Goal: Task Accomplishment & Management: Use online tool/utility

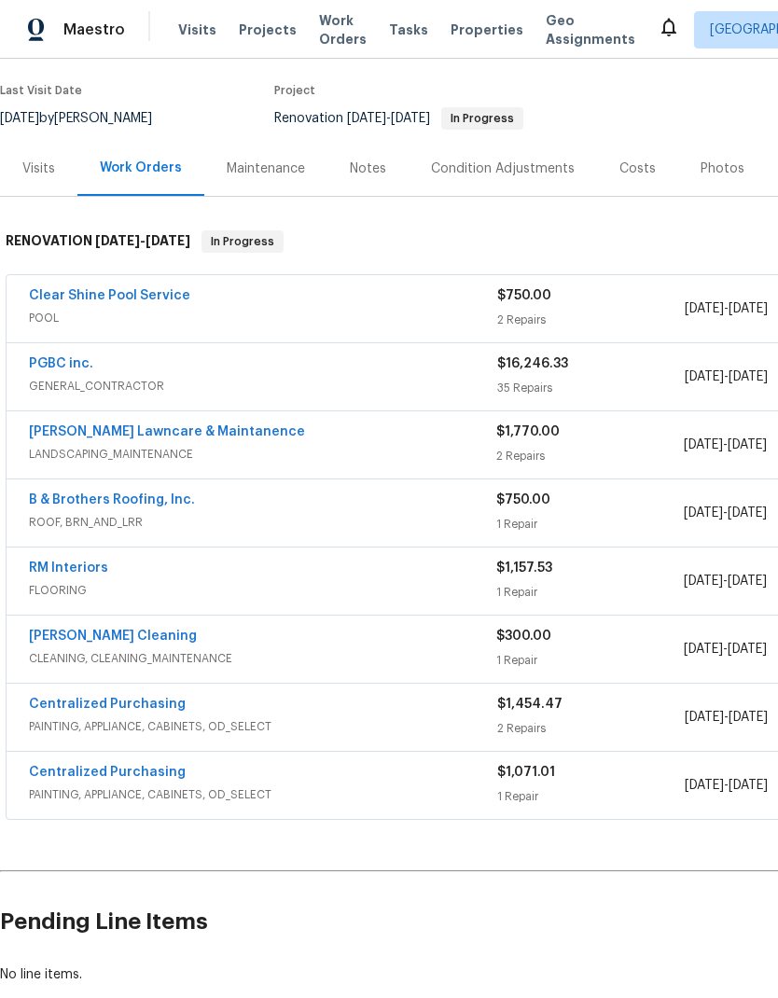
scroll to position [141, 0]
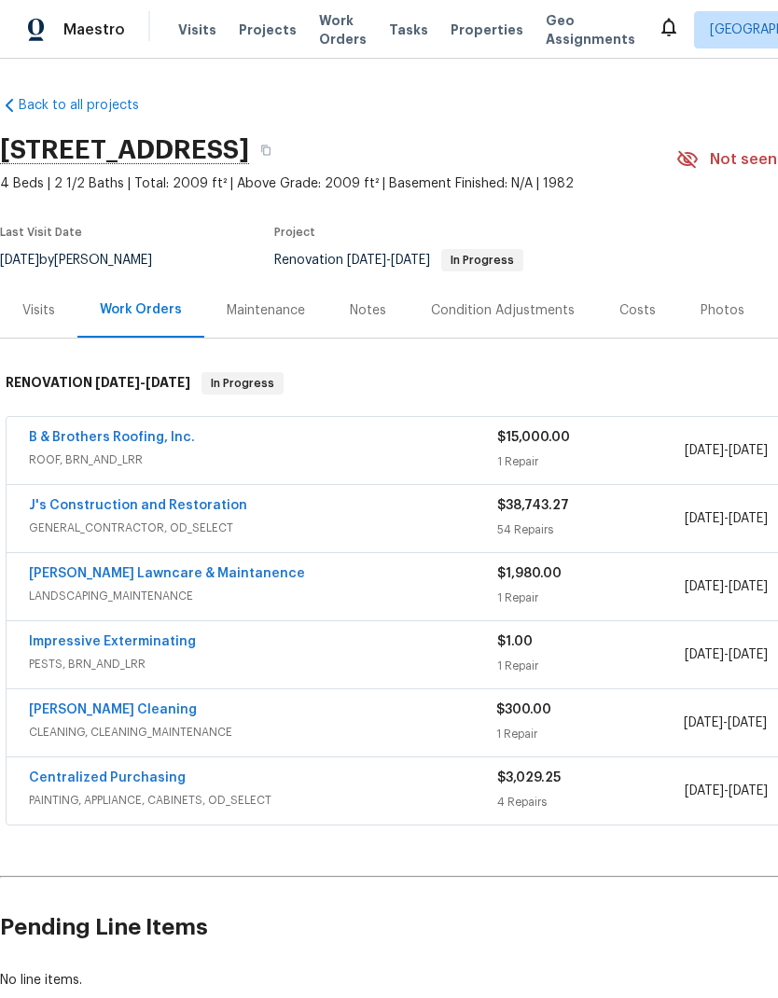
click at [163, 440] on link "B & Brothers Roofing, Inc." at bounding box center [112, 437] width 166 height 13
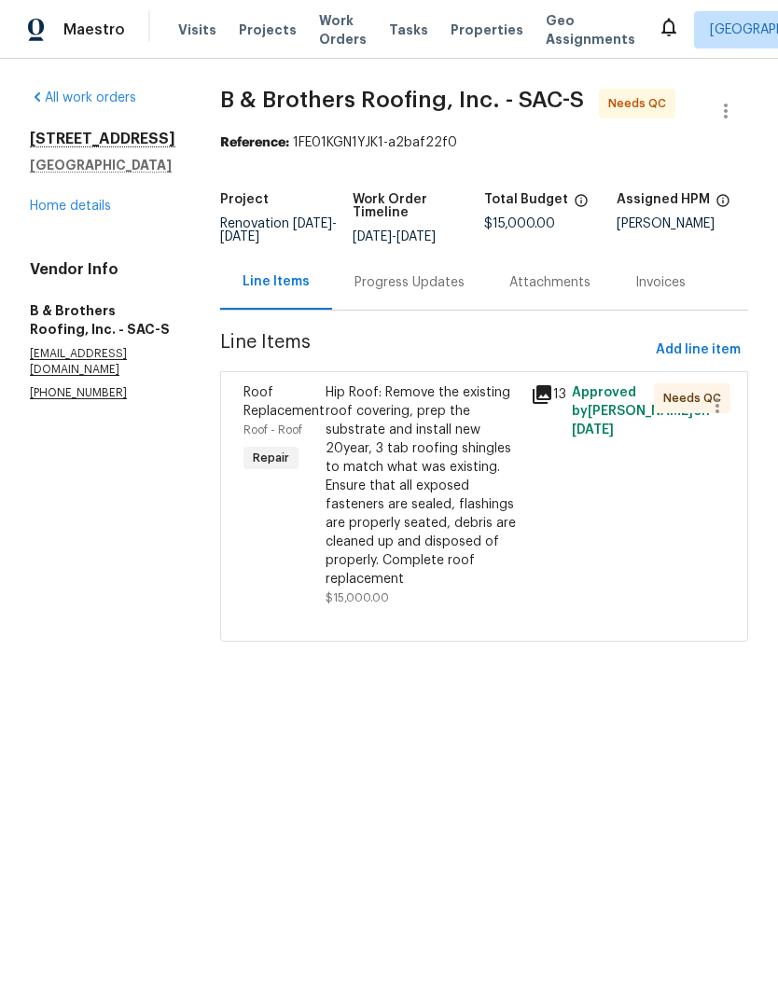
click at [503, 425] on div "Hip Roof: Remove the existing roof covering, prep the substrate and install new…" at bounding box center [423, 485] width 194 height 205
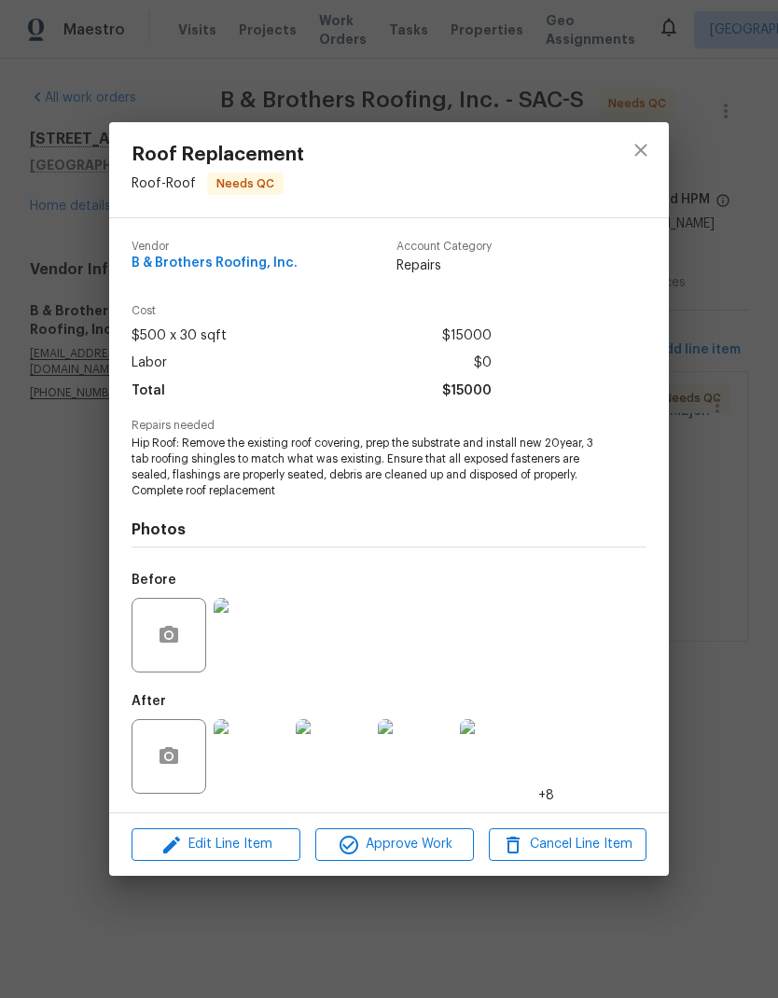
click at [270, 765] on img at bounding box center [251, 756] width 75 height 75
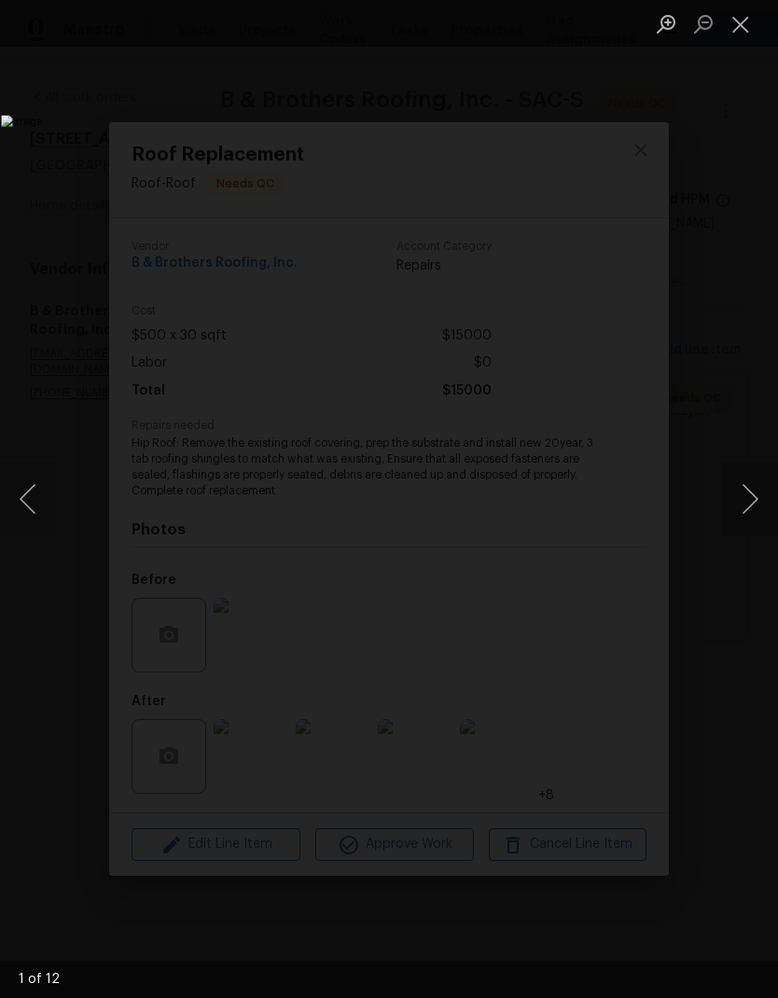
click at [751, 26] on button "Close lightbox" at bounding box center [740, 23] width 37 height 33
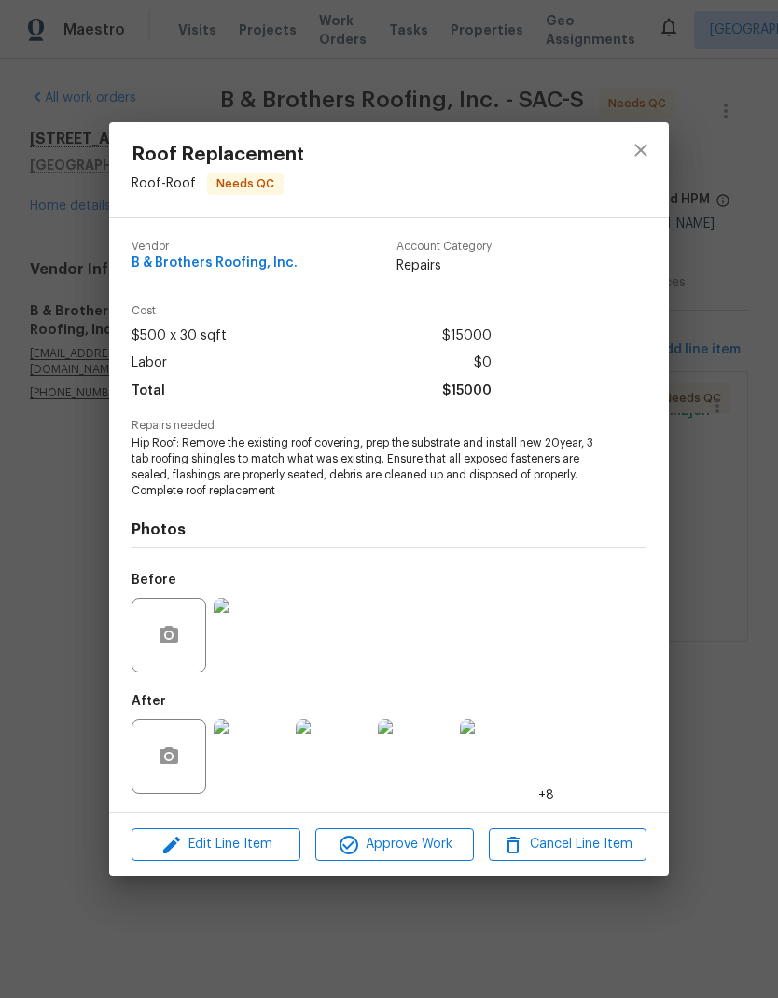
click at [503, 763] on img at bounding box center [497, 756] width 75 height 75
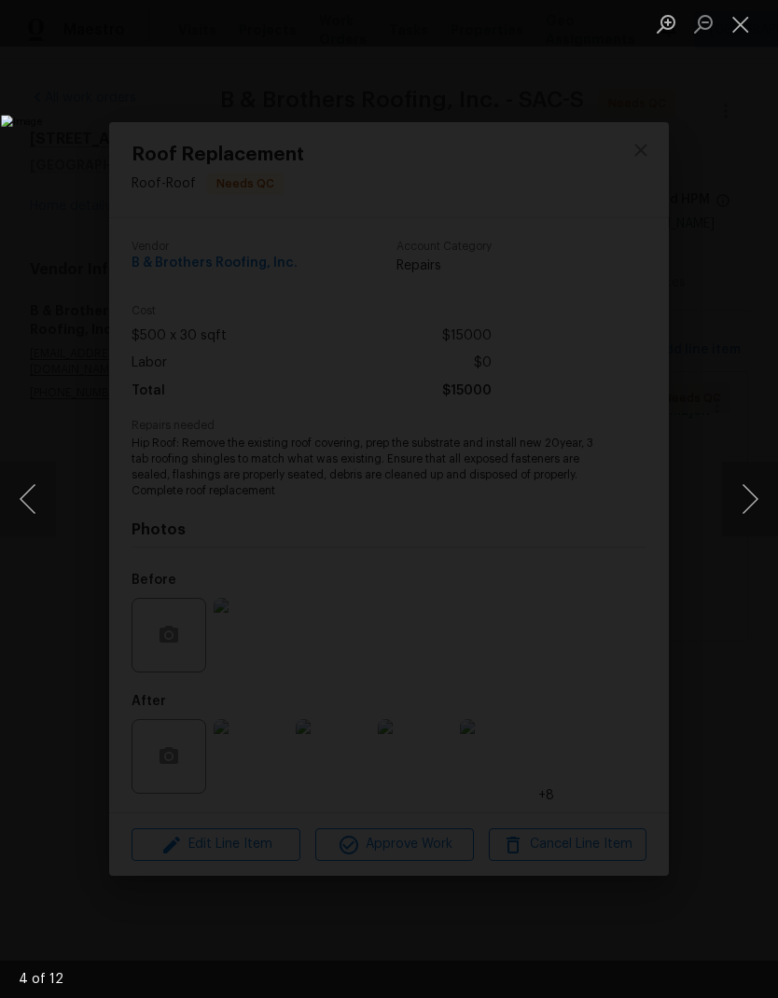
click at [746, 494] on button "Next image" at bounding box center [750, 499] width 56 height 75
click at [749, 492] on button "Next image" at bounding box center [750, 499] width 56 height 75
click at [757, 488] on button "Next image" at bounding box center [750, 499] width 56 height 75
click at [753, 487] on button "Next image" at bounding box center [750, 499] width 56 height 75
click at [761, 488] on button "Next image" at bounding box center [750, 499] width 56 height 75
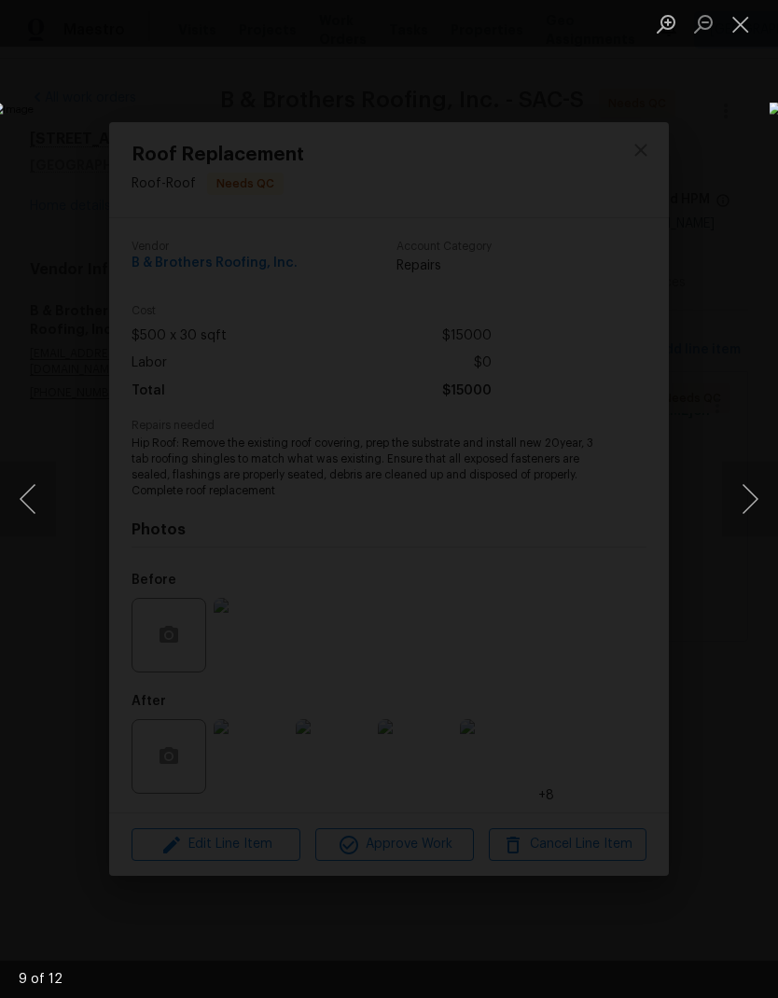
click at [765, 497] on button "Next image" at bounding box center [750, 499] width 56 height 75
click at [759, 503] on button "Next image" at bounding box center [750, 499] width 56 height 75
click at [767, 500] on button "Next image" at bounding box center [750, 499] width 56 height 75
click at [746, 30] on button "Close lightbox" at bounding box center [740, 23] width 37 height 33
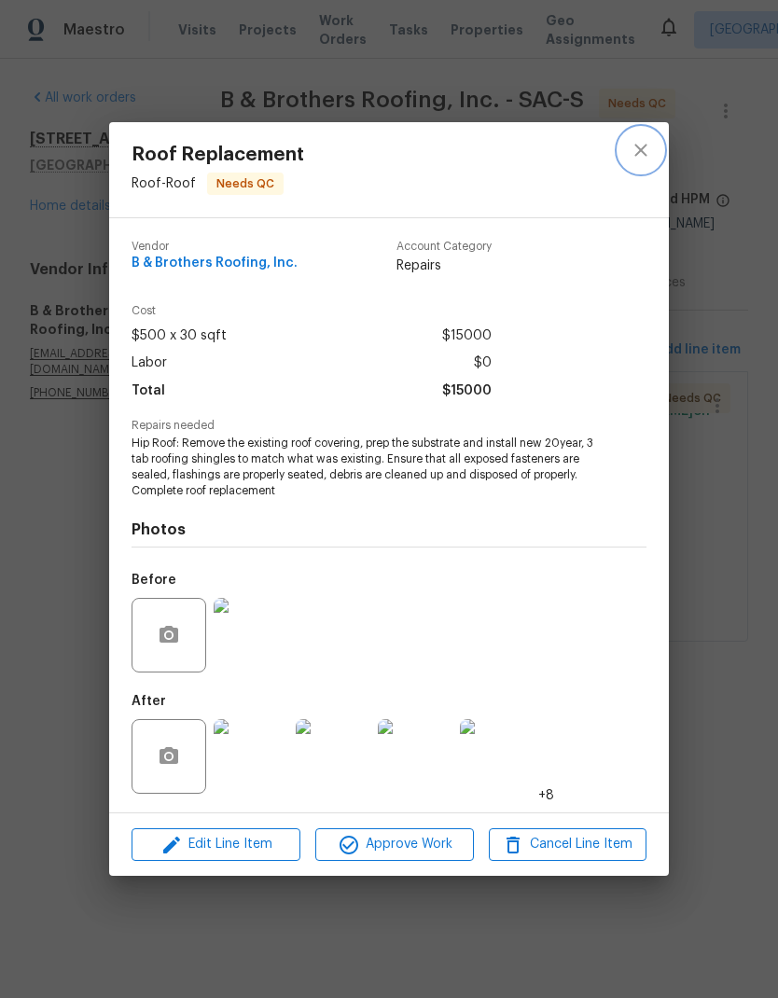
click at [648, 157] on icon "close" at bounding box center [641, 150] width 22 height 22
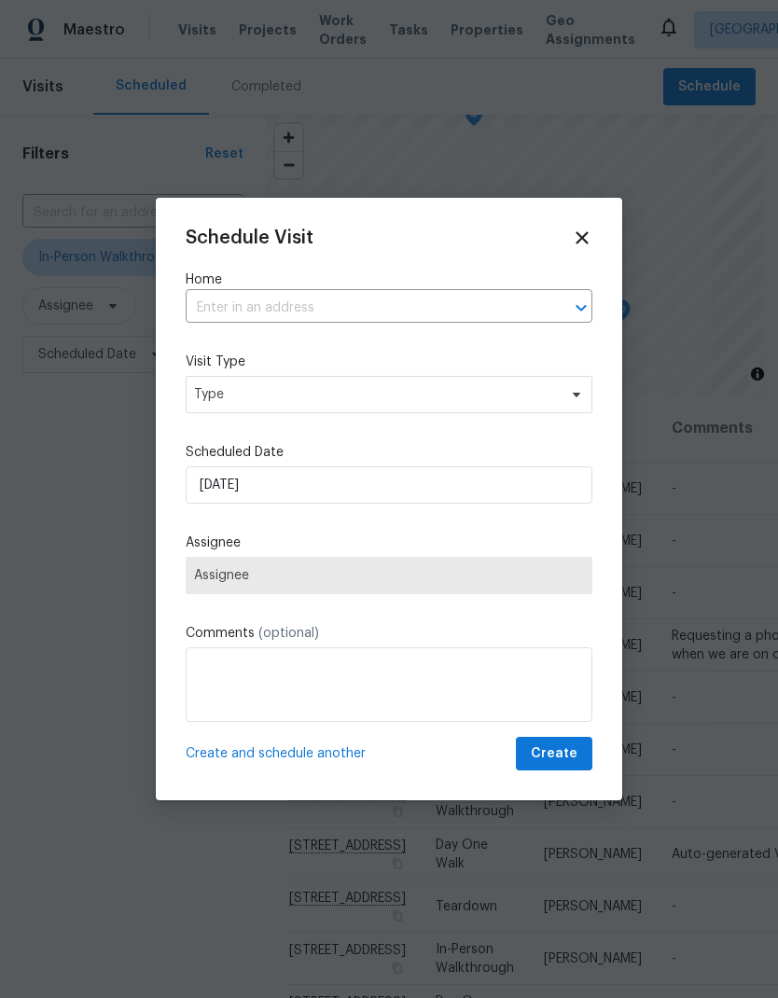
scroll to position [979, 7]
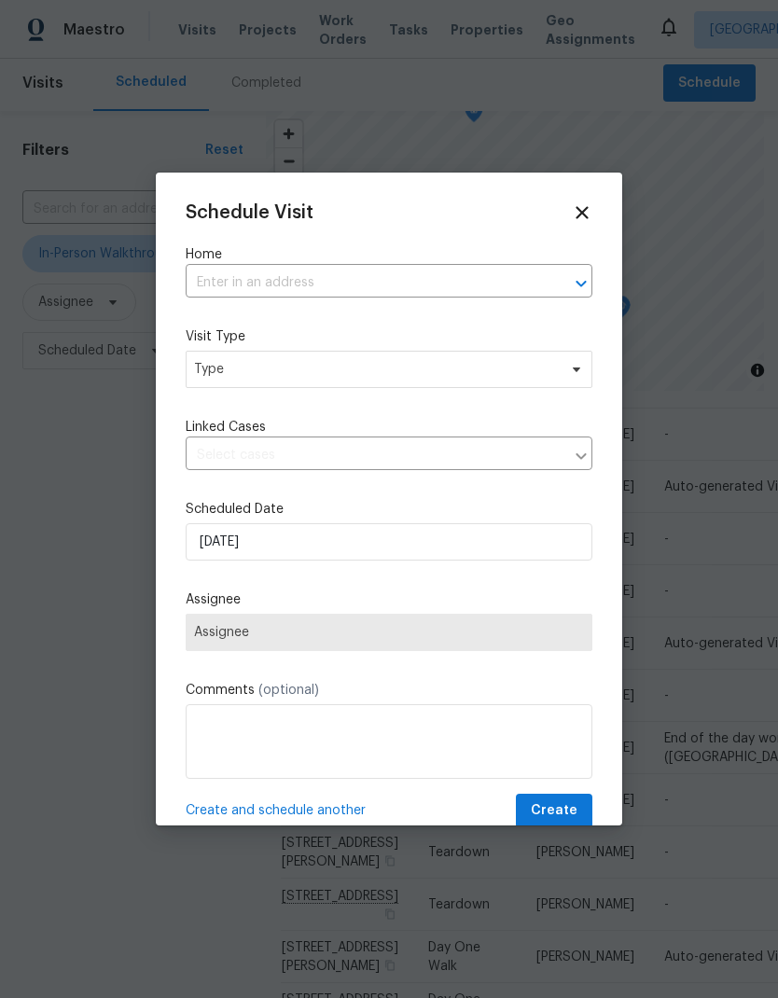
click at [367, 283] on input "text" at bounding box center [363, 283] width 354 height 29
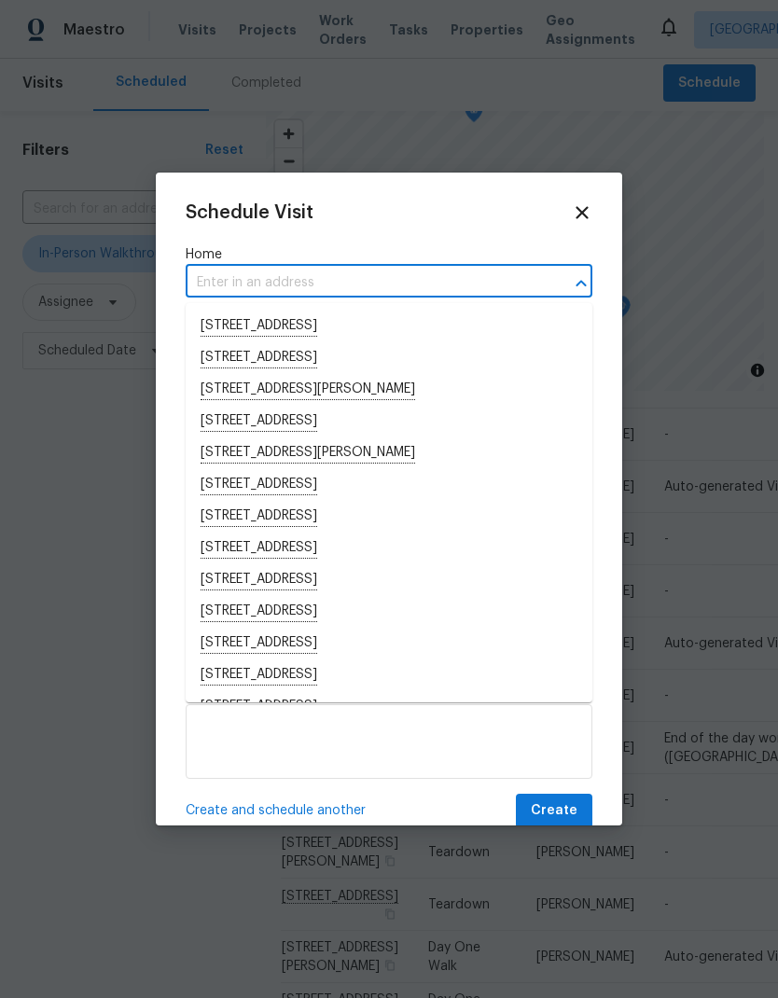
click at [295, 283] on input "text" at bounding box center [363, 283] width 354 height 29
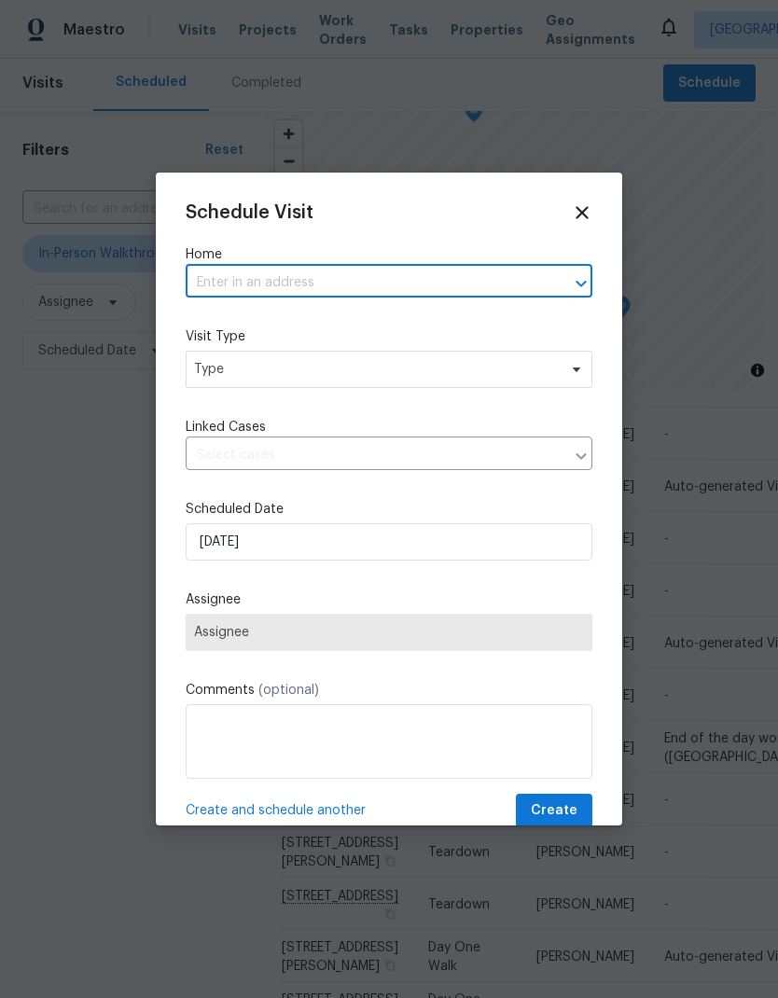
paste input "[STREET_ADDRESS][PERSON_NAME]"
type input "[STREET_ADDRESS][PERSON_NAME]"
click at [340, 324] on li "[STREET_ADDRESS][PERSON_NAME]" at bounding box center [389, 327] width 407 height 32
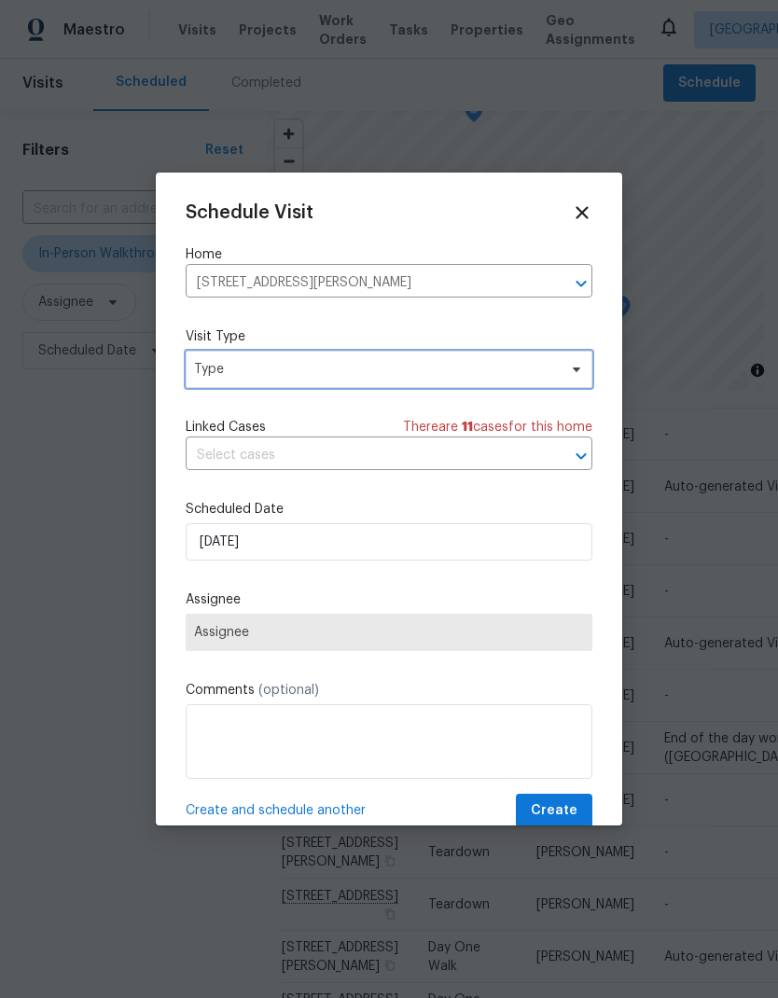
click at [364, 379] on span "Type" at bounding box center [375, 369] width 363 height 19
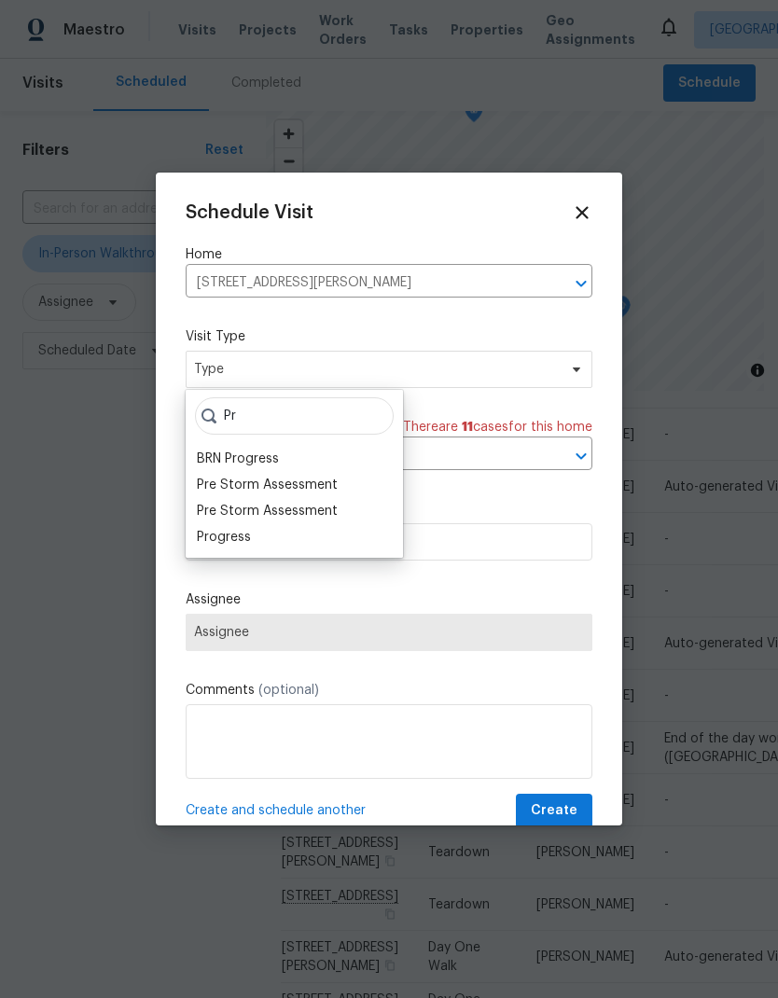
type input "Pr"
click at [249, 544] on div "Progress" at bounding box center [224, 537] width 54 height 19
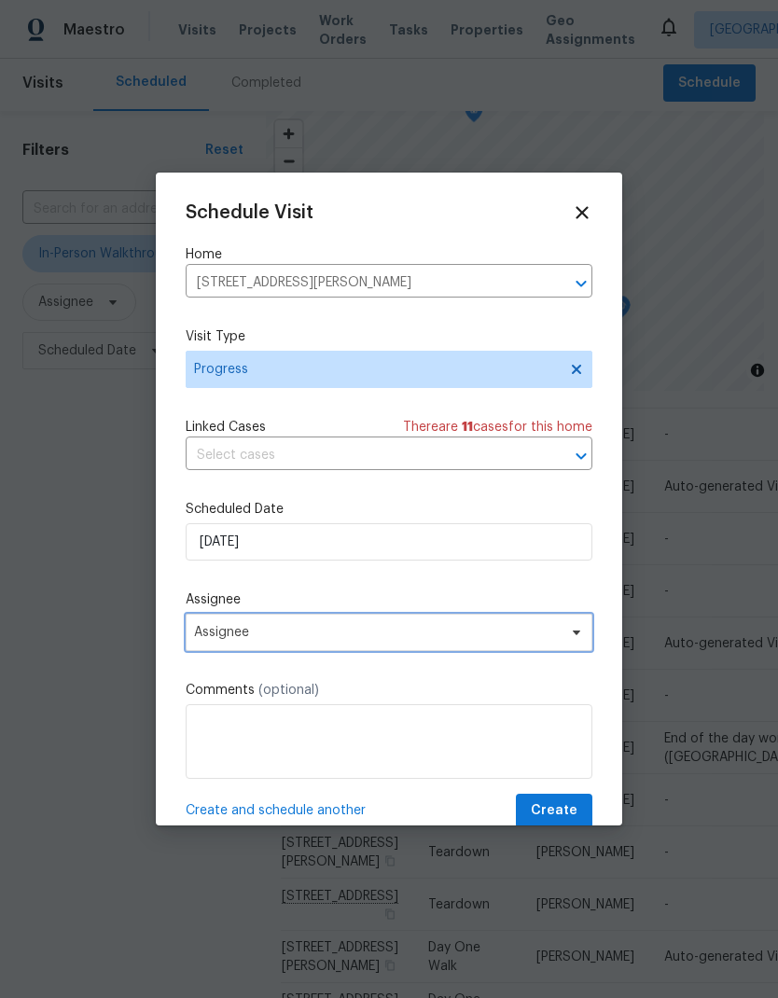
click at [350, 637] on span "Assignee" at bounding box center [377, 632] width 366 height 15
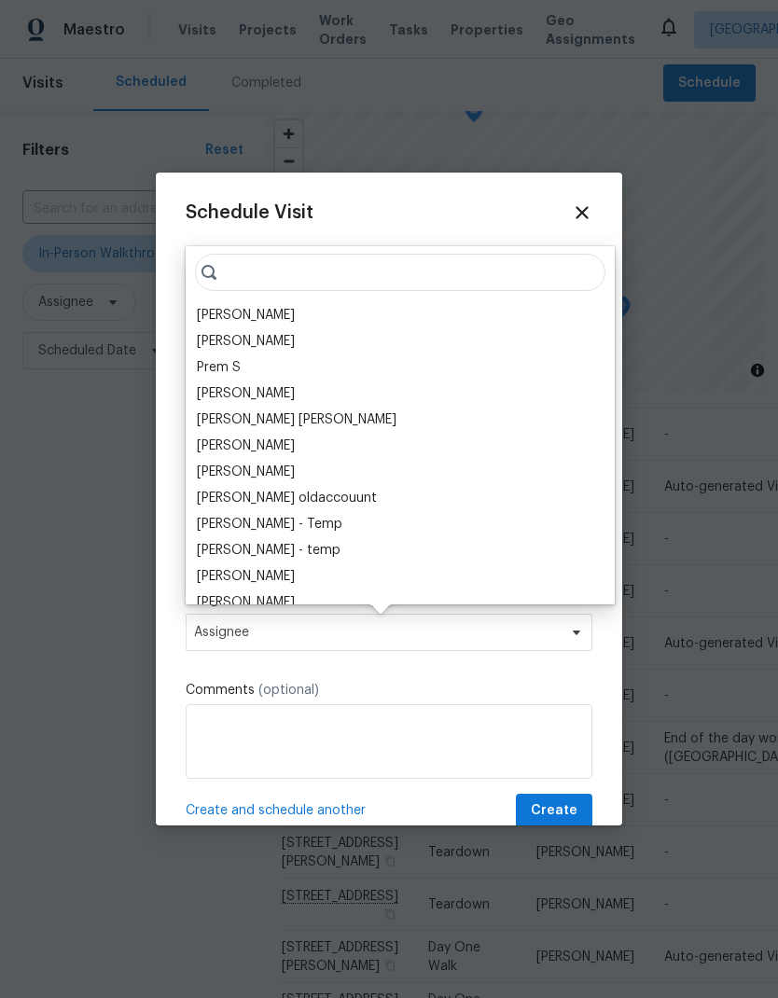
click at [276, 313] on div "[PERSON_NAME]" at bounding box center [246, 315] width 98 height 19
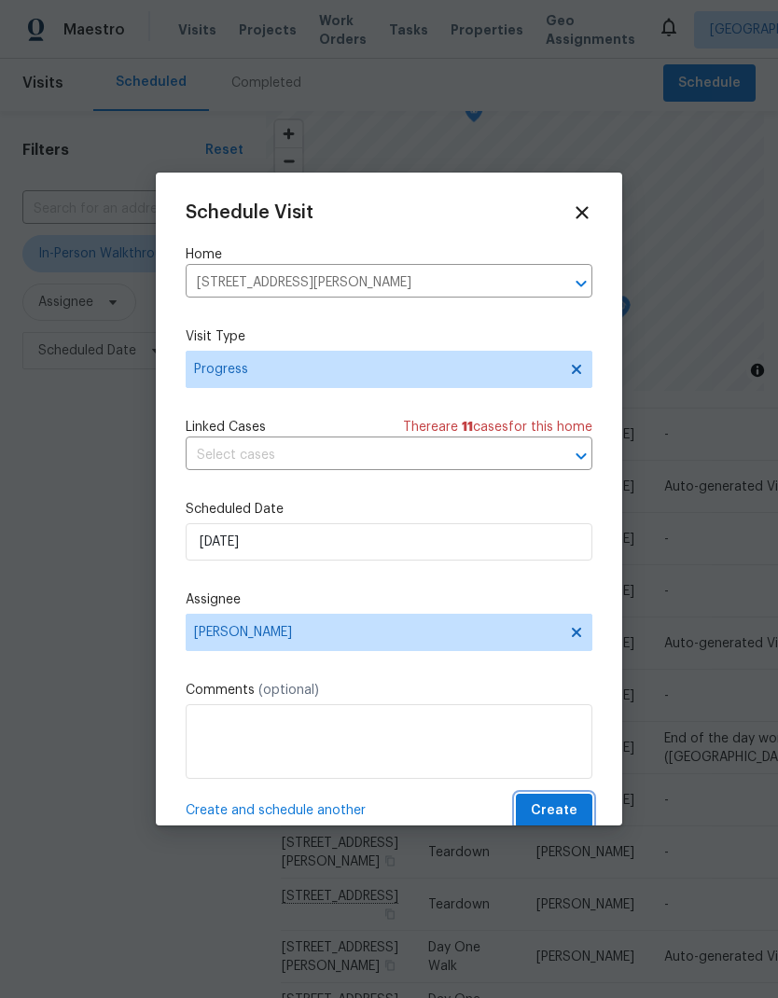
click at [563, 806] on span "Create" at bounding box center [554, 810] width 47 height 23
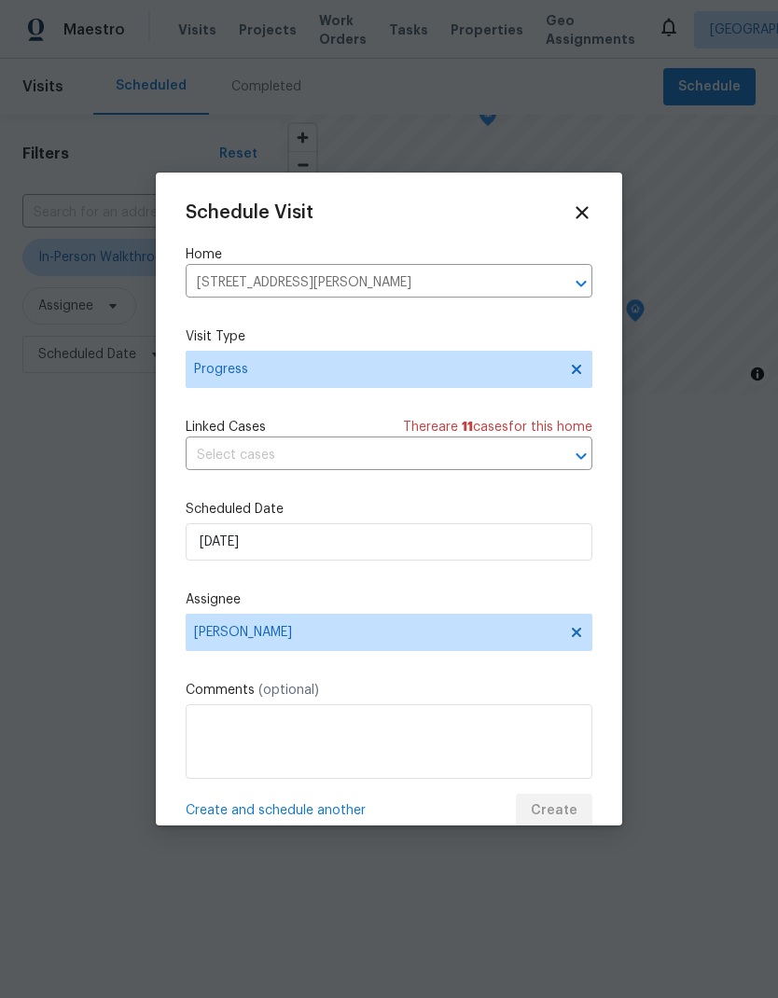
scroll to position [0, 0]
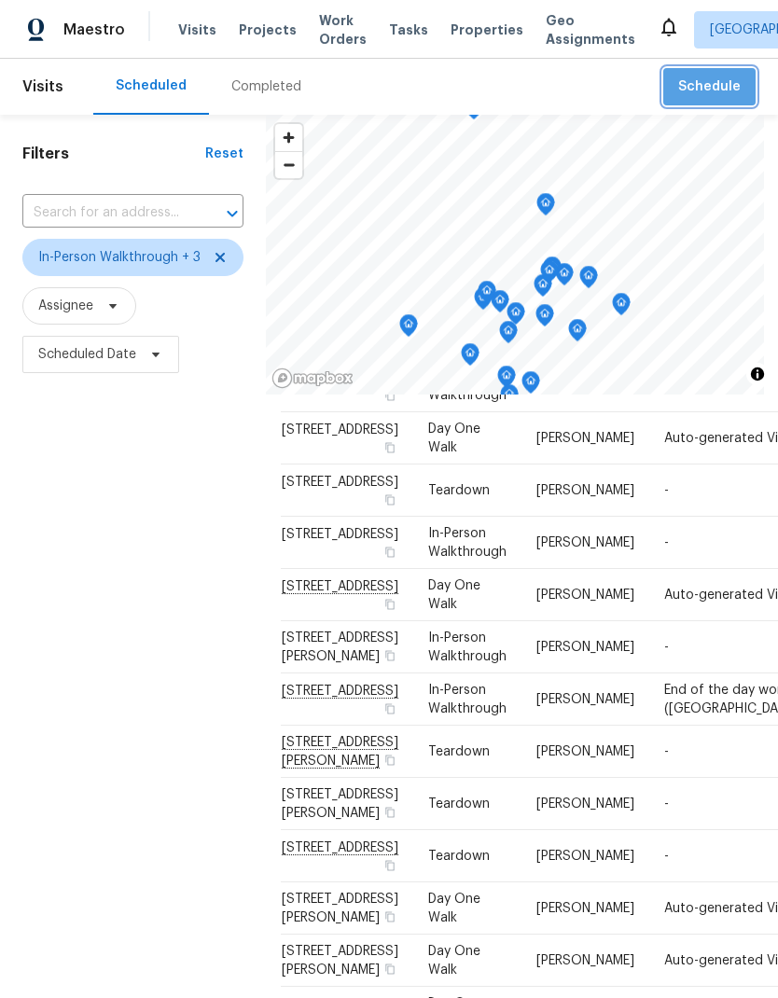
click at [716, 100] on button "Schedule" at bounding box center [709, 87] width 92 height 38
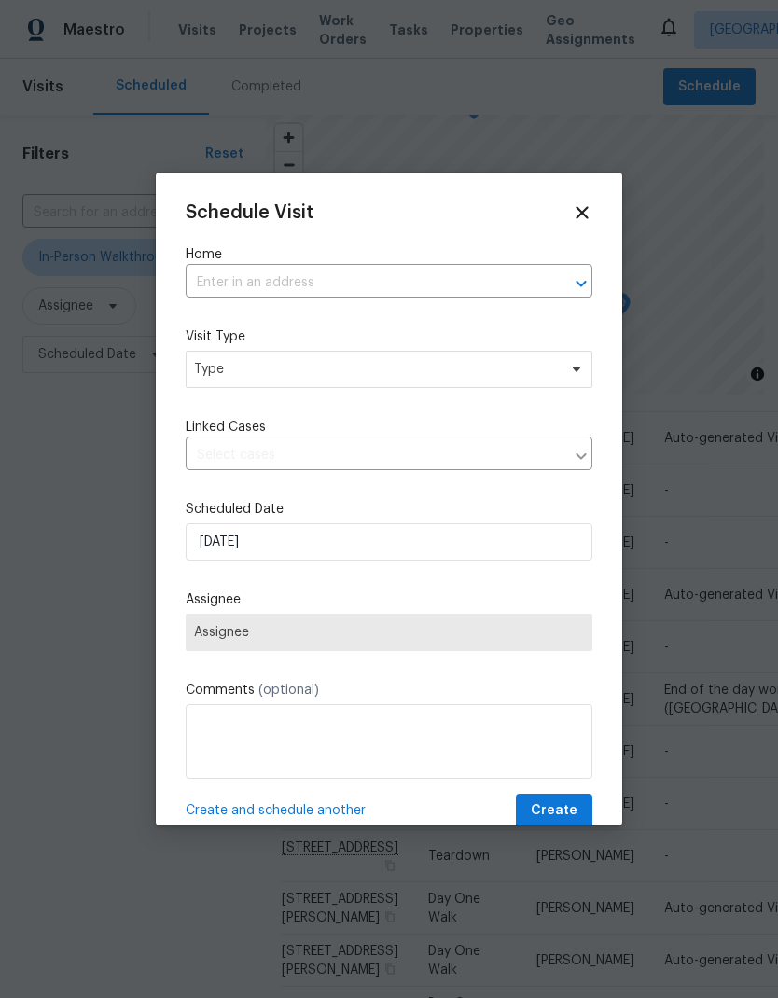
click at [321, 283] on input "text" at bounding box center [363, 283] width 354 height 29
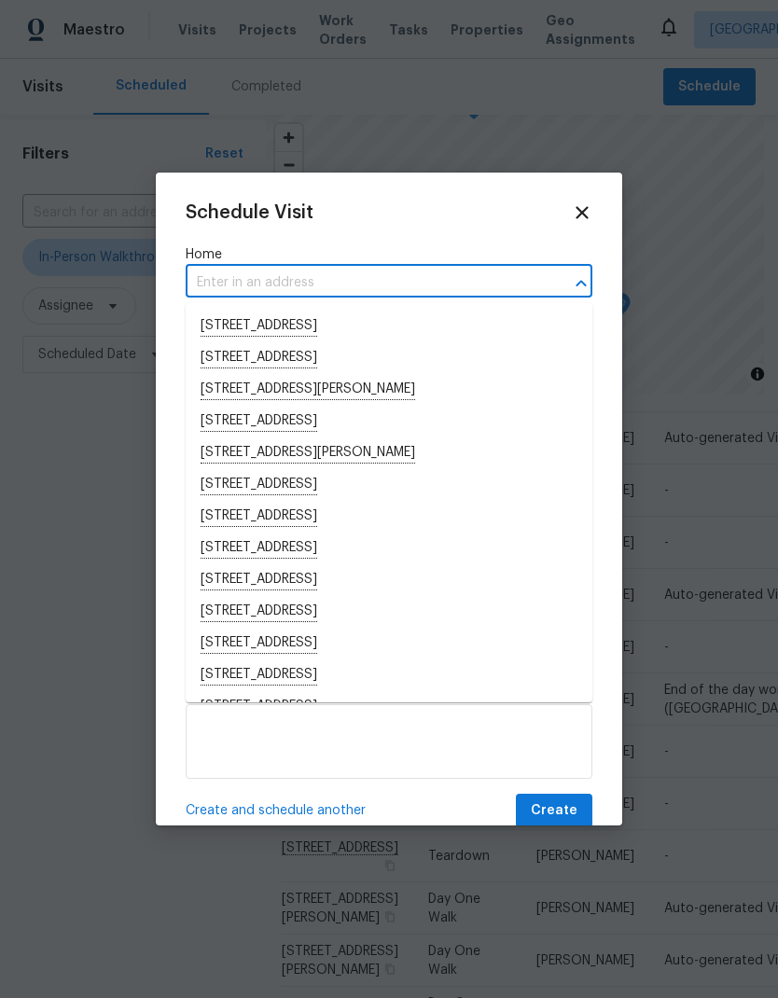
click at [268, 281] on input "text" at bounding box center [363, 283] width 354 height 29
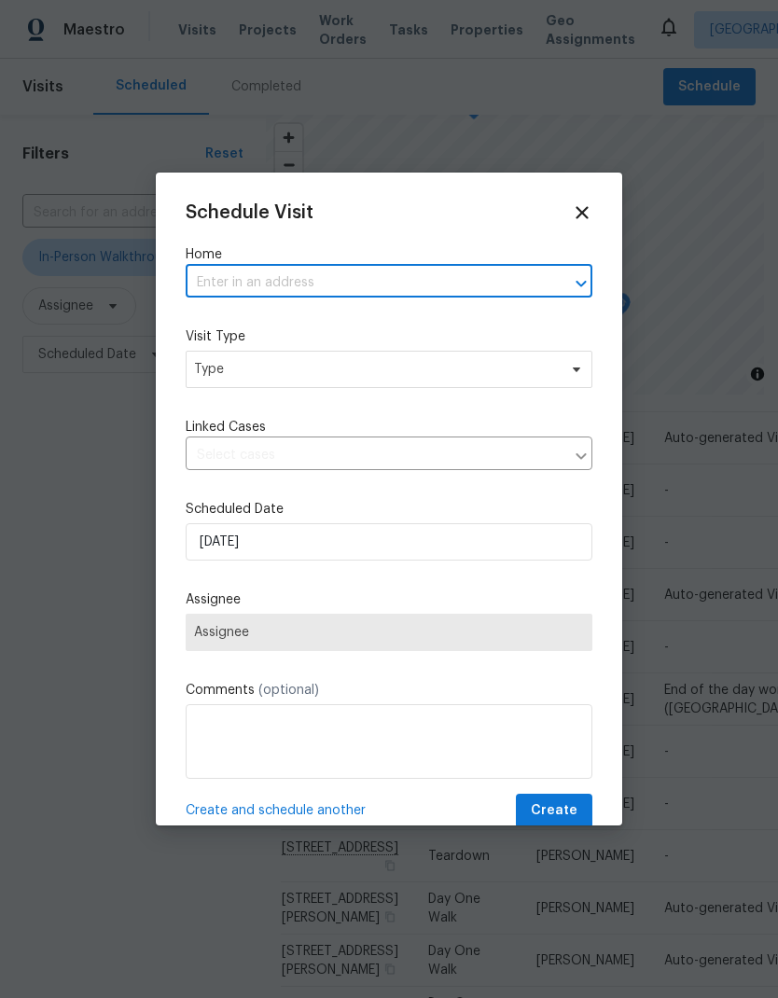
paste input "[STREET_ADDRESS]"
type input "[STREET_ADDRESS]"
click at [340, 325] on li "[STREET_ADDRESS]" at bounding box center [389, 327] width 407 height 32
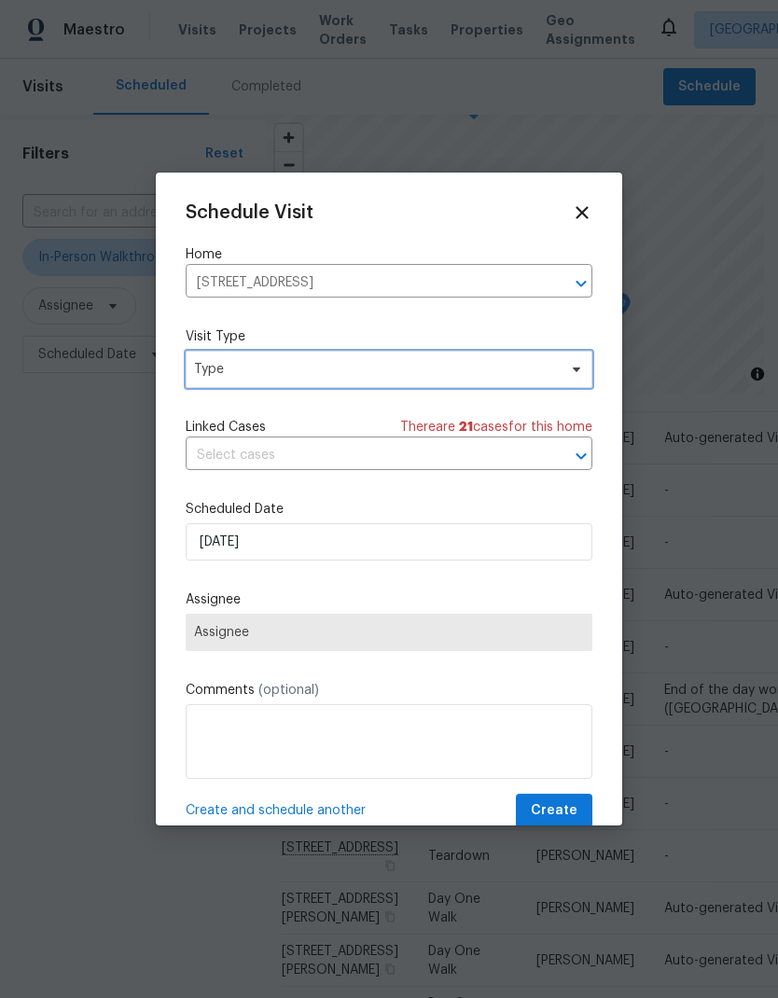
click at [367, 378] on span "Type" at bounding box center [375, 369] width 363 height 19
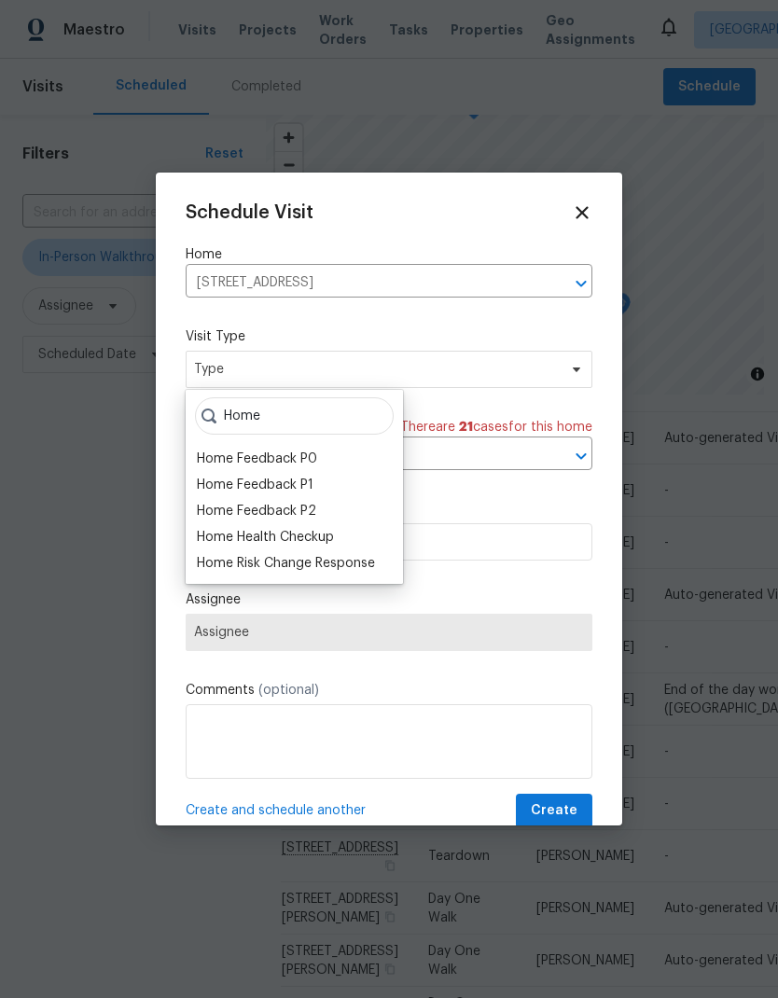
type input "Home"
click at [324, 534] on div "Home Health Checkup" at bounding box center [265, 537] width 137 height 19
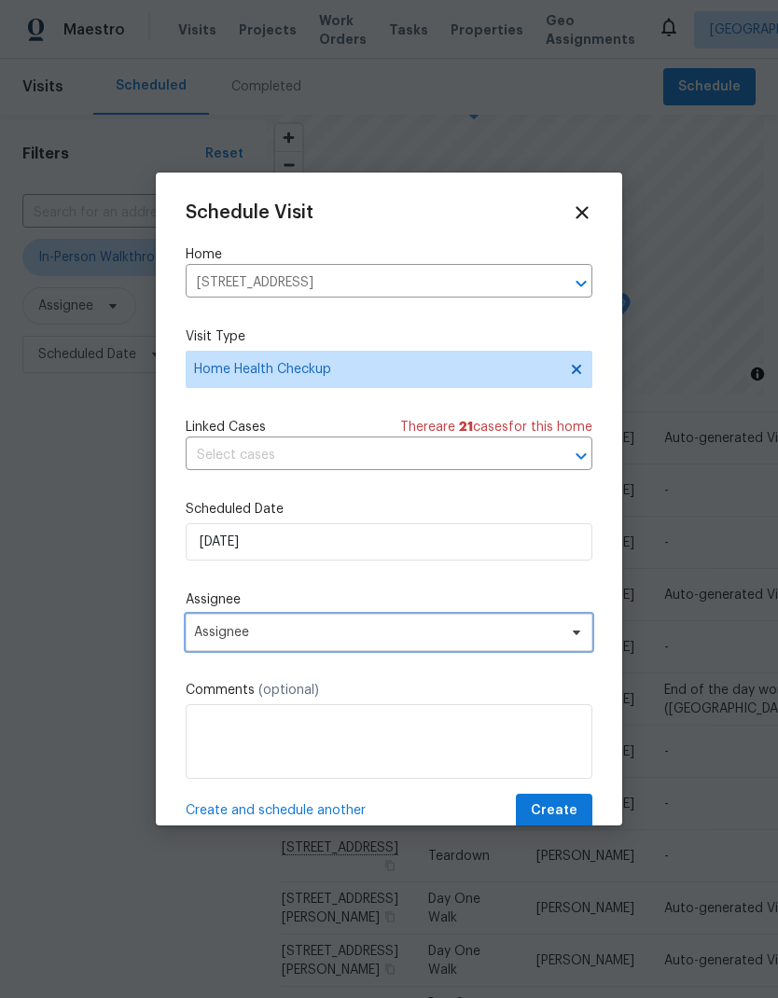
click at [424, 631] on span "Assignee" at bounding box center [377, 632] width 366 height 15
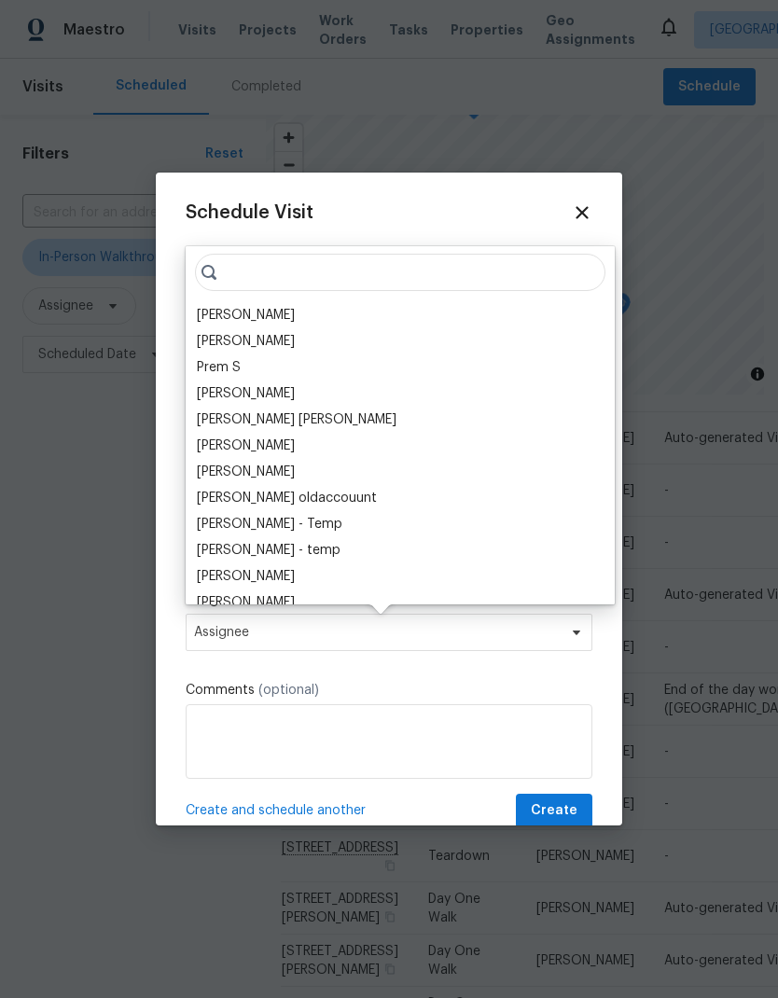
click at [271, 310] on div "[PERSON_NAME]" at bounding box center [246, 315] width 98 height 19
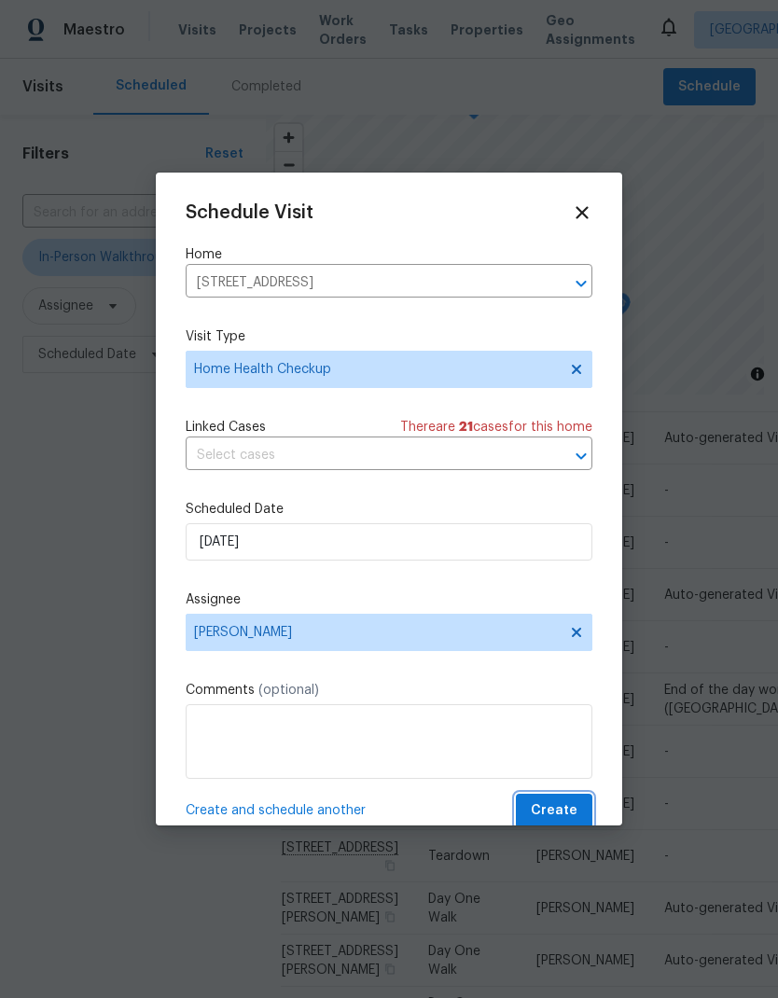
click at [573, 815] on span "Create" at bounding box center [554, 810] width 47 height 23
